Goal: Information Seeking & Learning: Learn about a topic

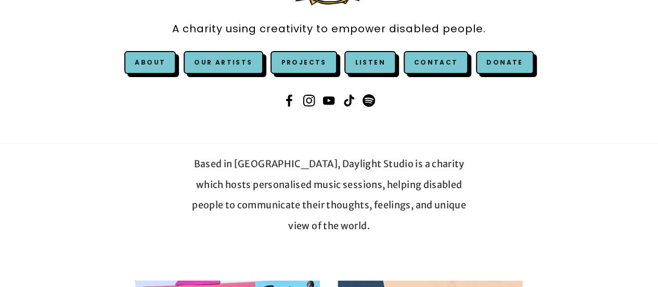
scroll to position [146, 0]
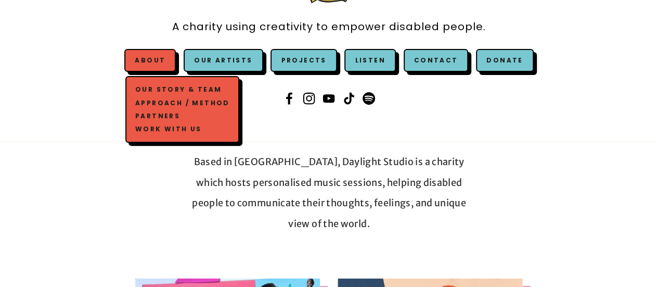
click at [164, 87] on link "Our Story & Team" at bounding box center [182, 89] width 99 height 13
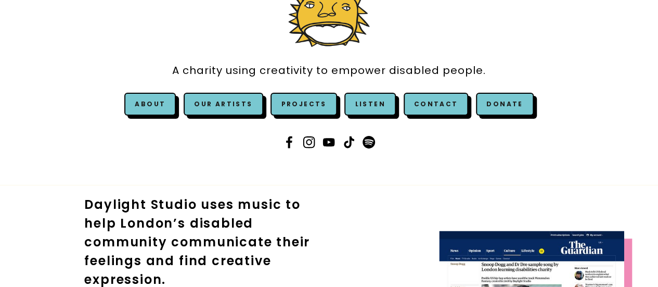
scroll to position [104, 0]
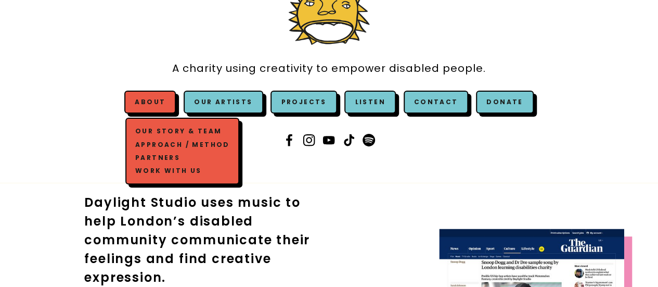
click at [177, 173] on link "Work with us" at bounding box center [182, 170] width 99 height 13
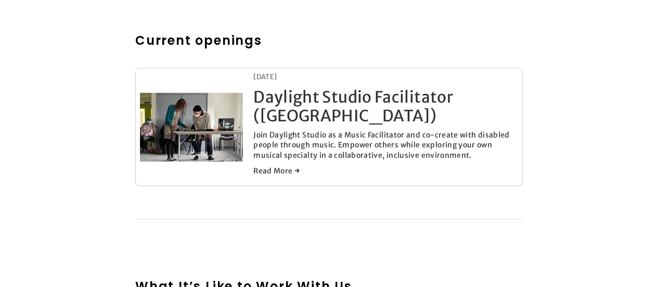
scroll to position [540, 0]
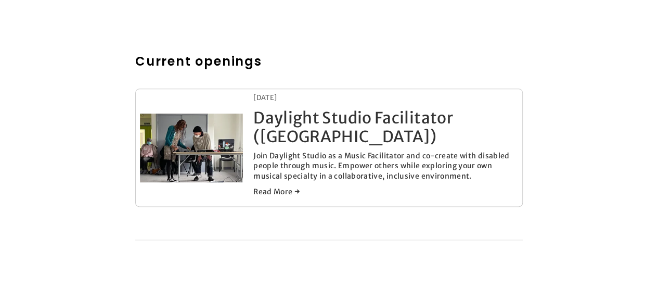
drag, startPoint x: 0, startPoint y: 0, endPoint x: 177, endPoint y: 173, distance: 247.5
click at [177, 173] on img at bounding box center [191, 147] width 103 height 115
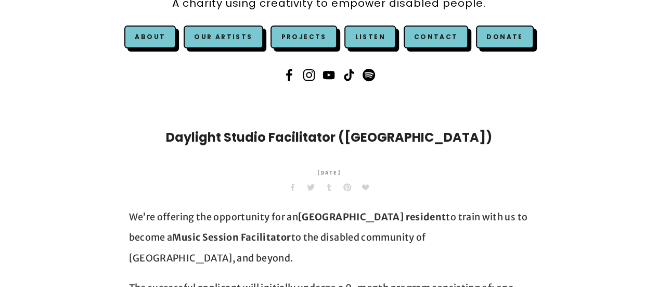
scroll to position [166, 0]
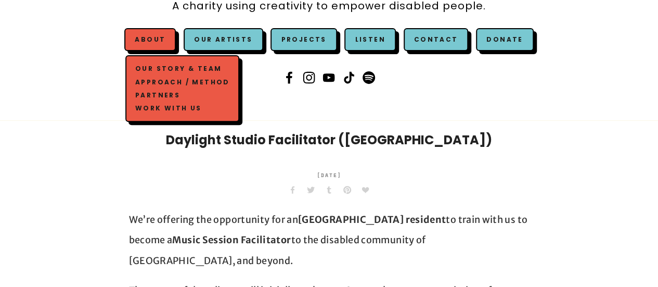
click at [152, 35] on link "About" at bounding box center [150, 39] width 31 height 9
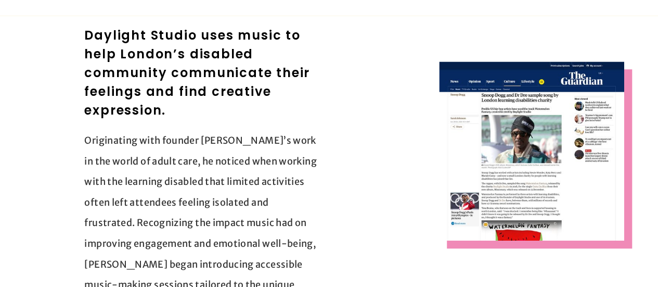
scroll to position [270, 0]
